Goal: Check status: Check status

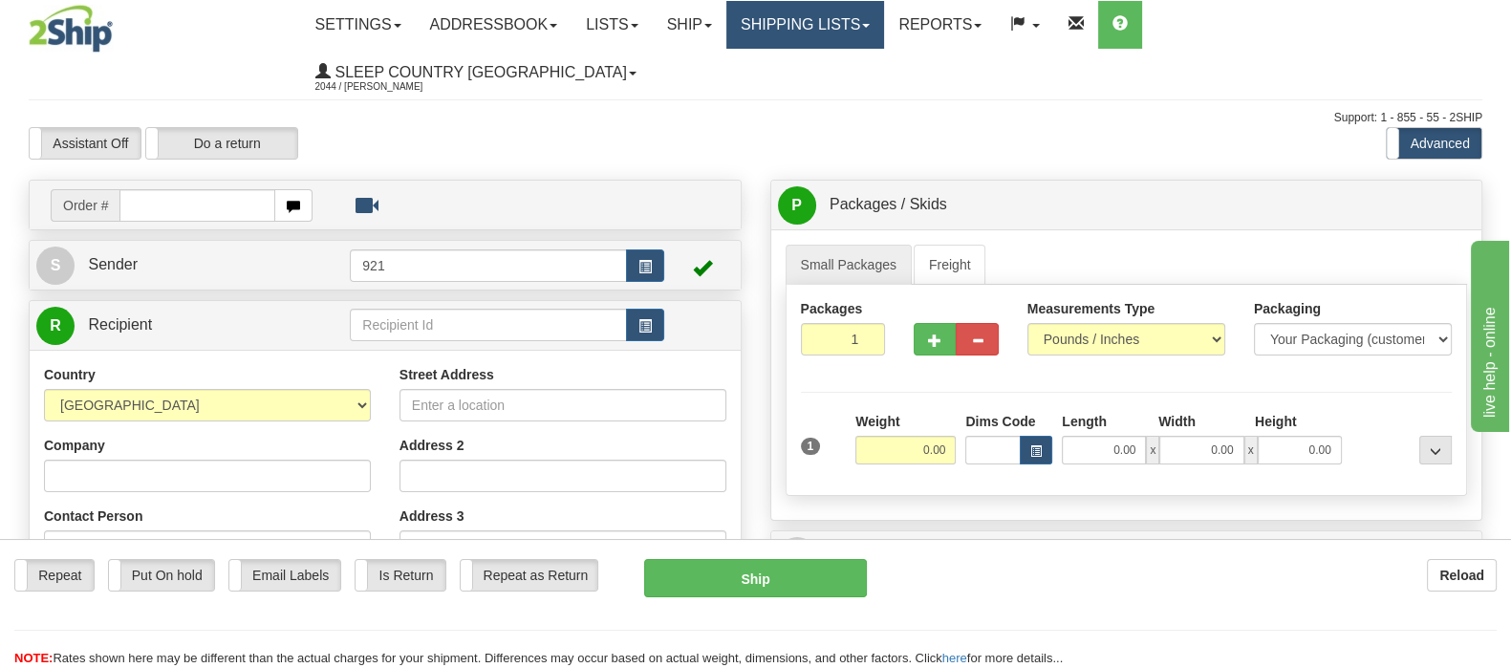
click at [856, 23] on link "Shipping lists" at bounding box center [806, 25] width 158 height 48
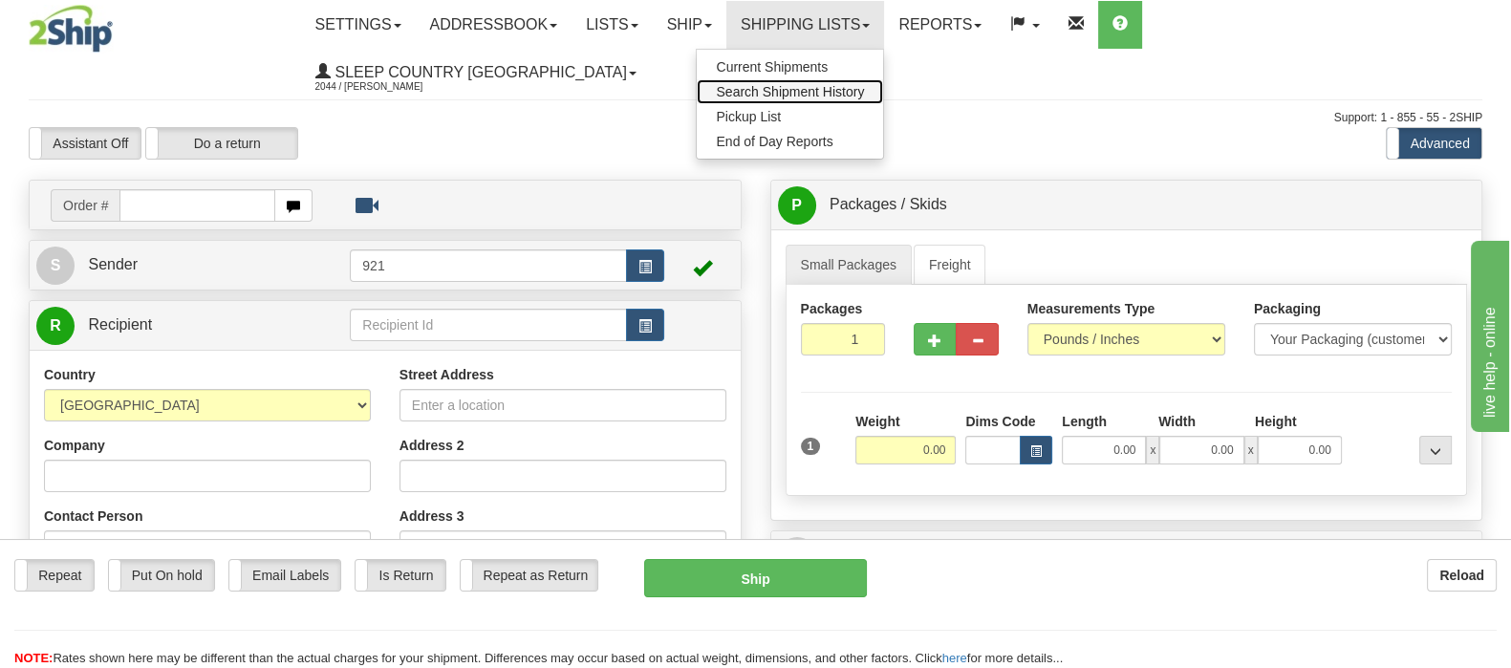
click at [864, 87] on span "Search Shipment History" at bounding box center [790, 91] width 148 height 15
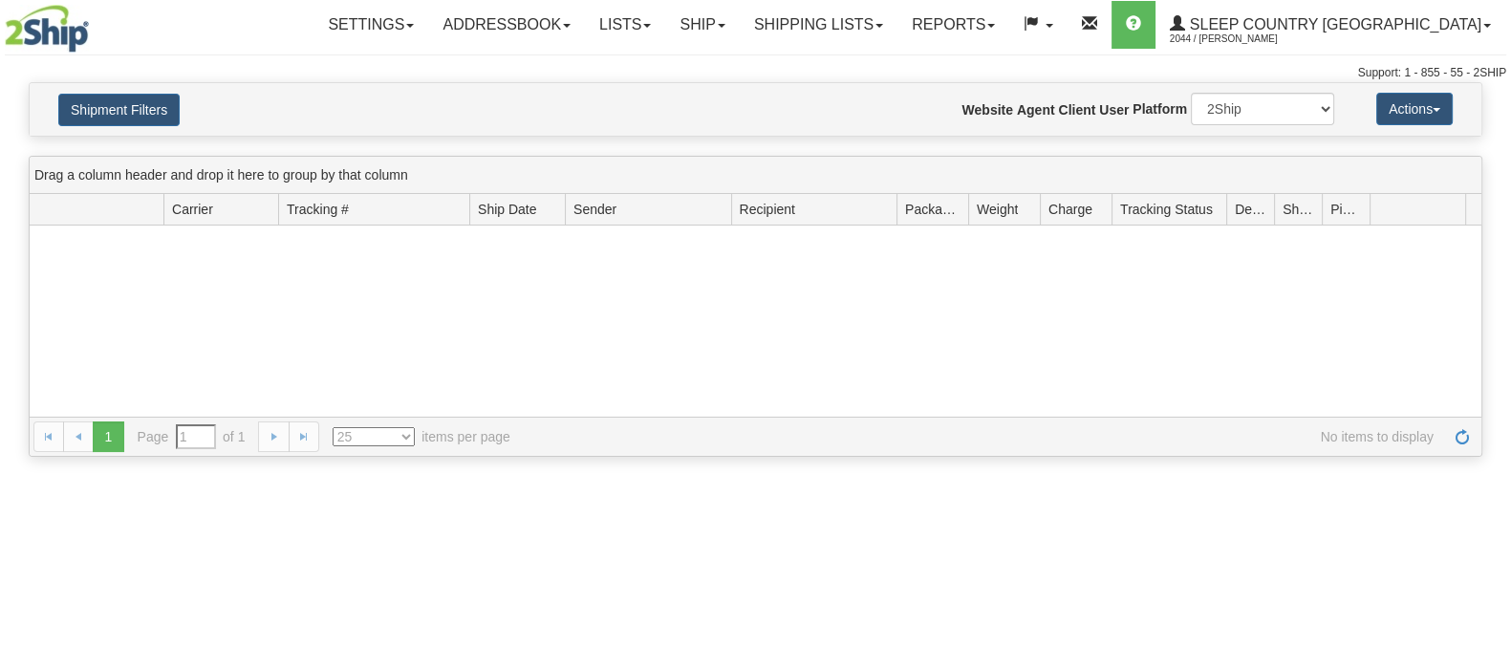
type input "From [DATE] To [DATE]"
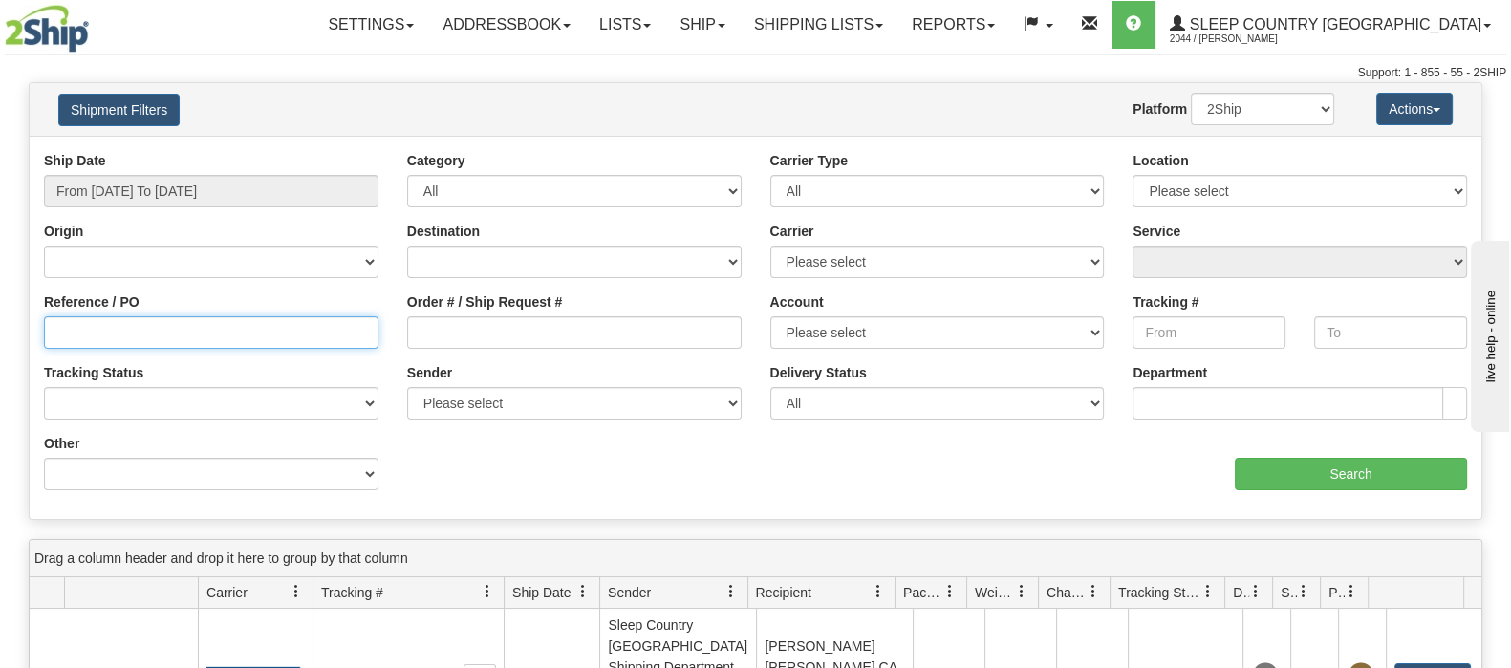
click at [94, 343] on input "Reference / PO" at bounding box center [211, 332] width 335 height 33
paste input "9002I058662"
type input "9002I058662"
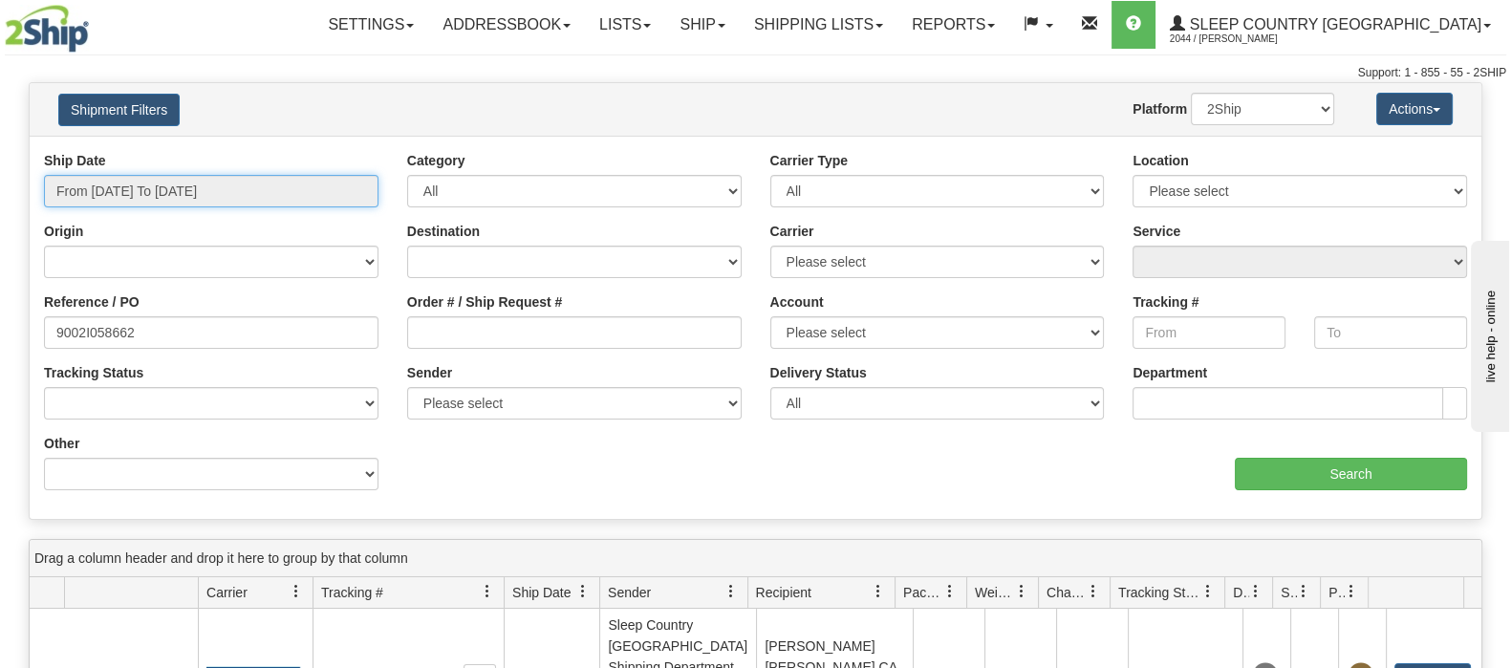
click at [188, 183] on input "From [DATE] To [DATE]" at bounding box center [211, 191] width 335 height 33
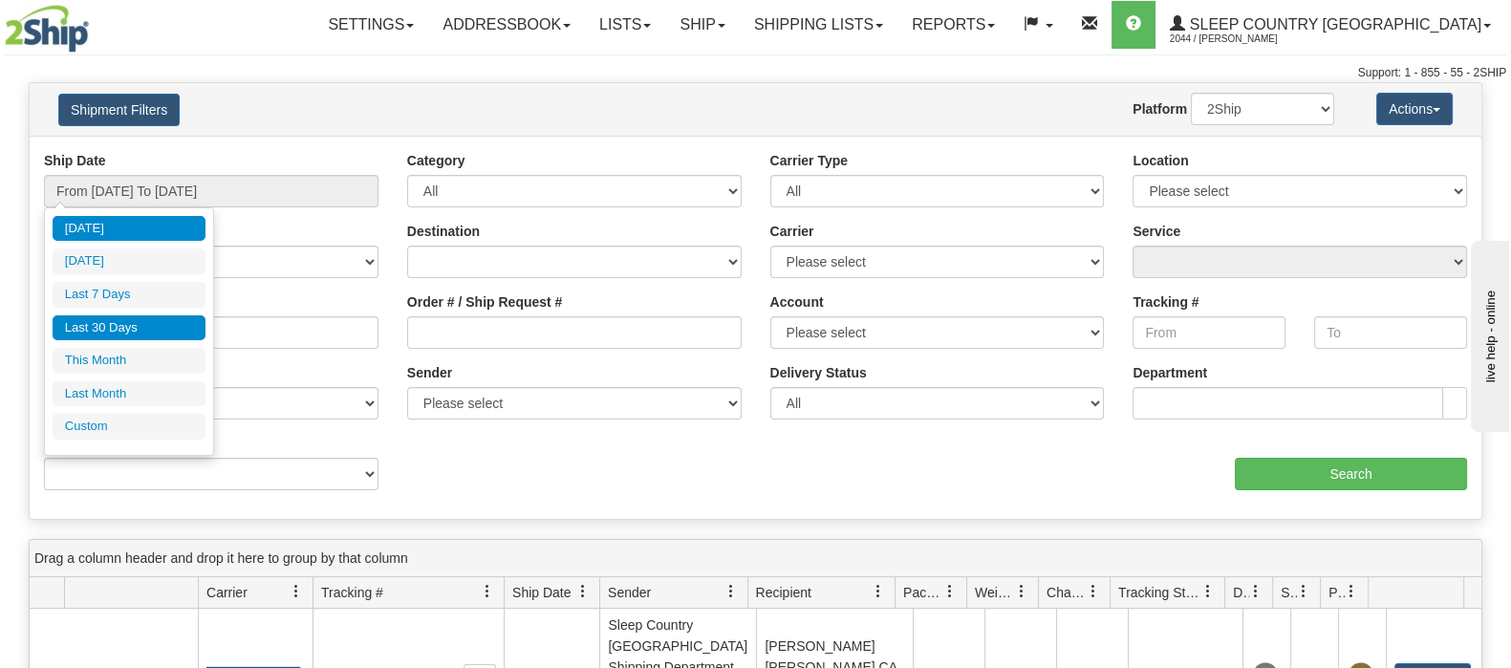
click at [103, 326] on li "Last 30 Days" at bounding box center [129, 328] width 153 height 26
type input "From [DATE] To [DATE]"
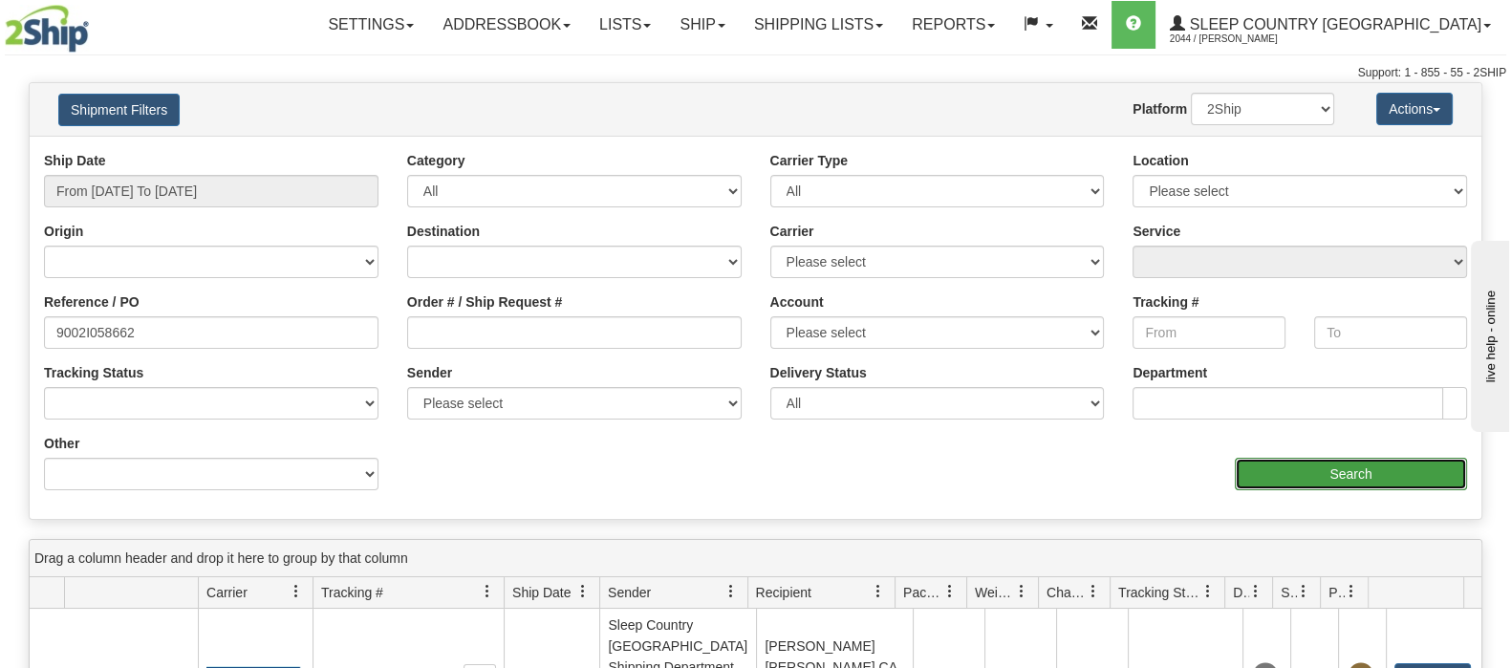
click at [1401, 468] on input "Search" at bounding box center [1351, 474] width 232 height 33
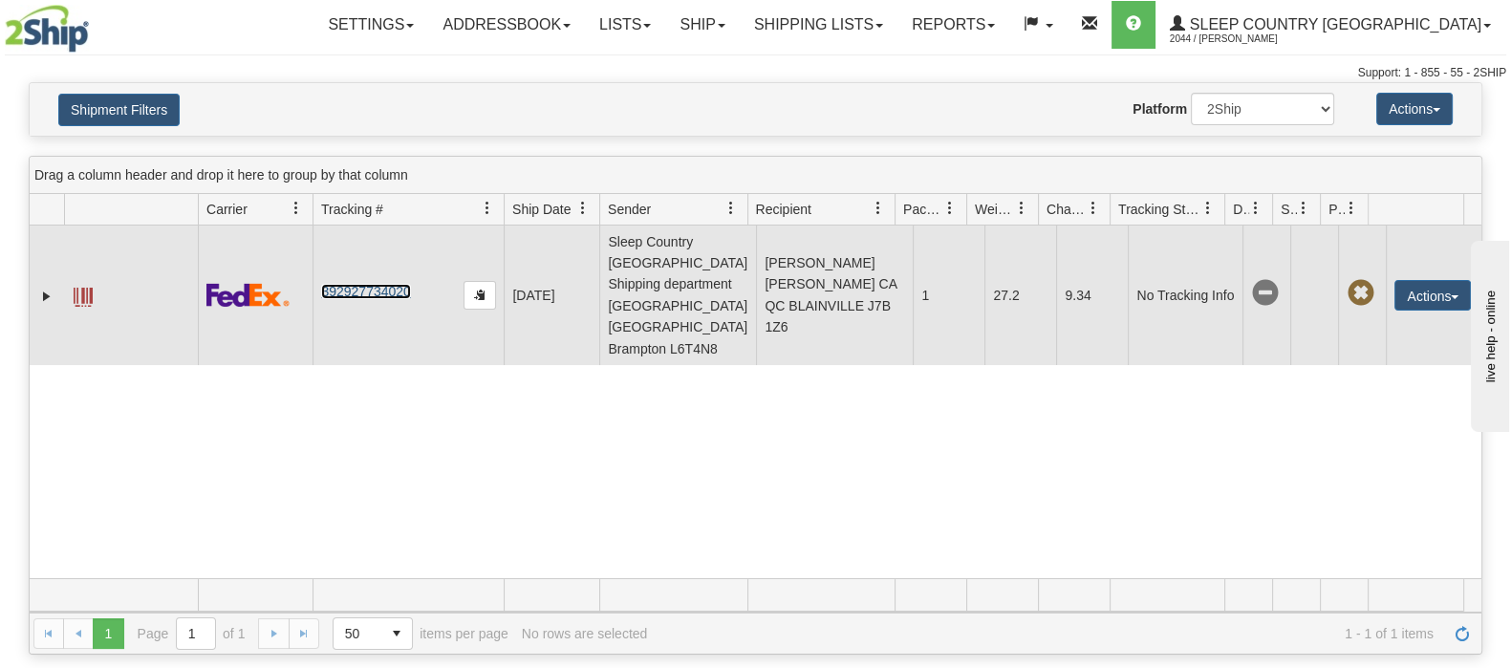
click at [361, 284] on link "392927734020" at bounding box center [365, 291] width 89 height 15
